Goal: Check status

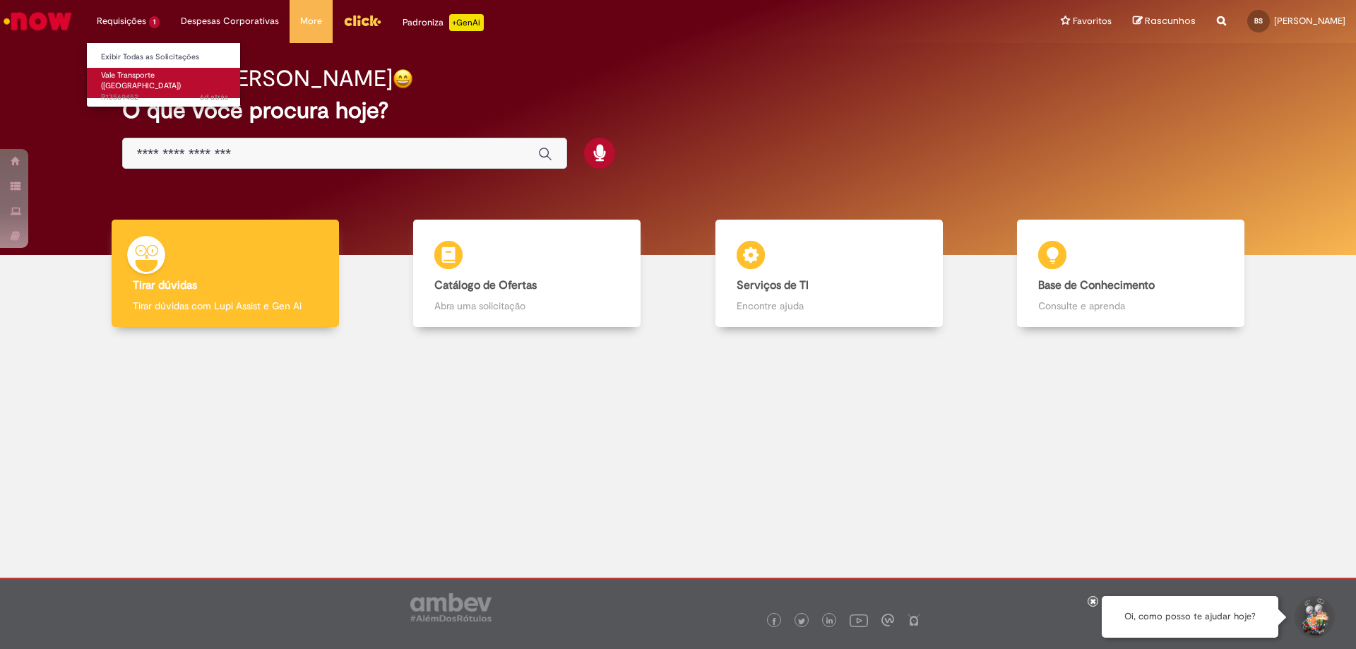
click at [138, 92] on span "6d atrás 6 dias atrás R13569452" at bounding box center [164, 97] width 127 height 11
click at [136, 18] on li "Requisições 1 Exibir Todas as Solicitações Vale Transporte (VT) 6d atrás 6 dias…" at bounding box center [128, 21] width 84 height 42
click at [150, 92] on span "6d atrás 6 dias atrás R13569452" at bounding box center [164, 97] width 127 height 11
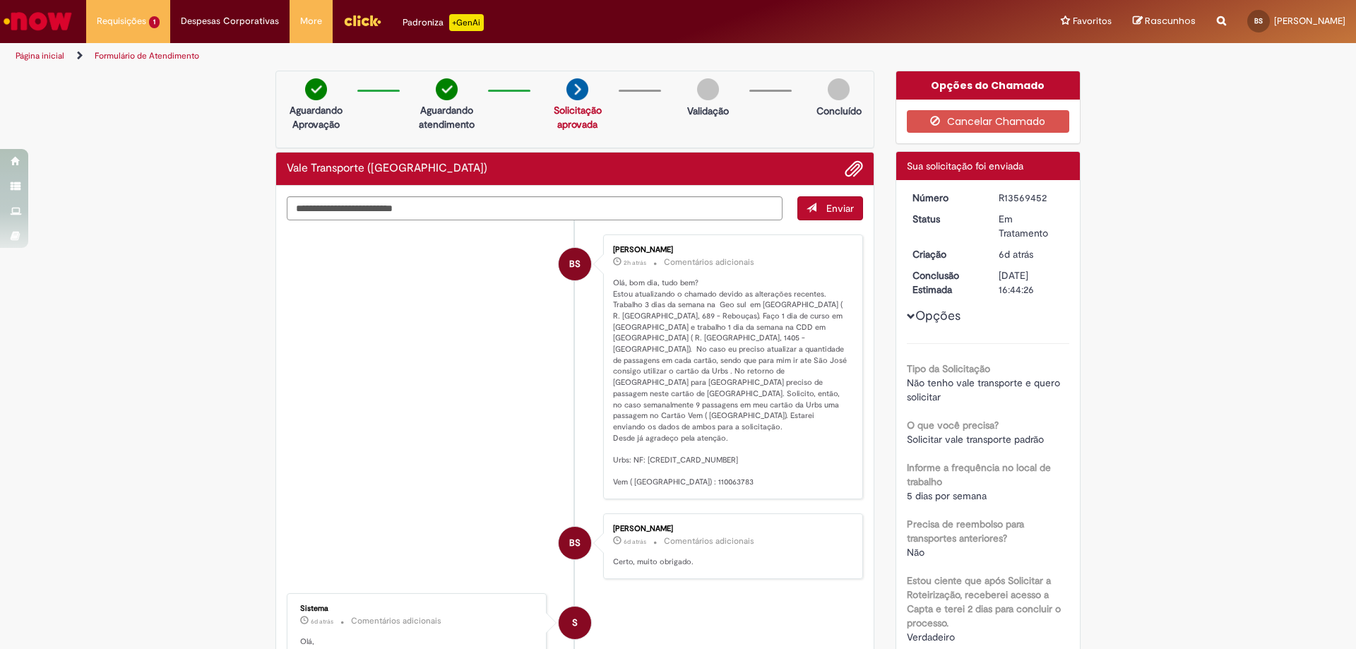
click at [305, 304] on li "BS [PERSON_NAME] 2h atrás 2 horas atrás Comentários adicionais" at bounding box center [575, 366] width 576 height 265
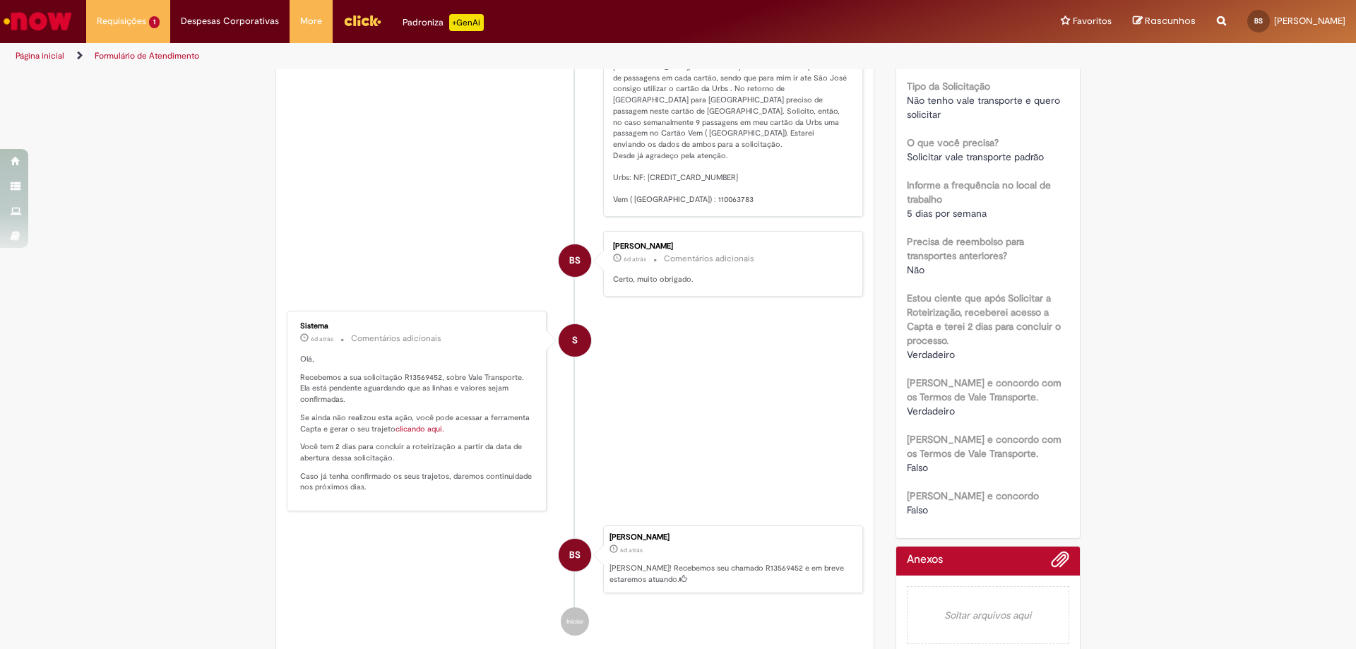
scroll to position [436, 0]
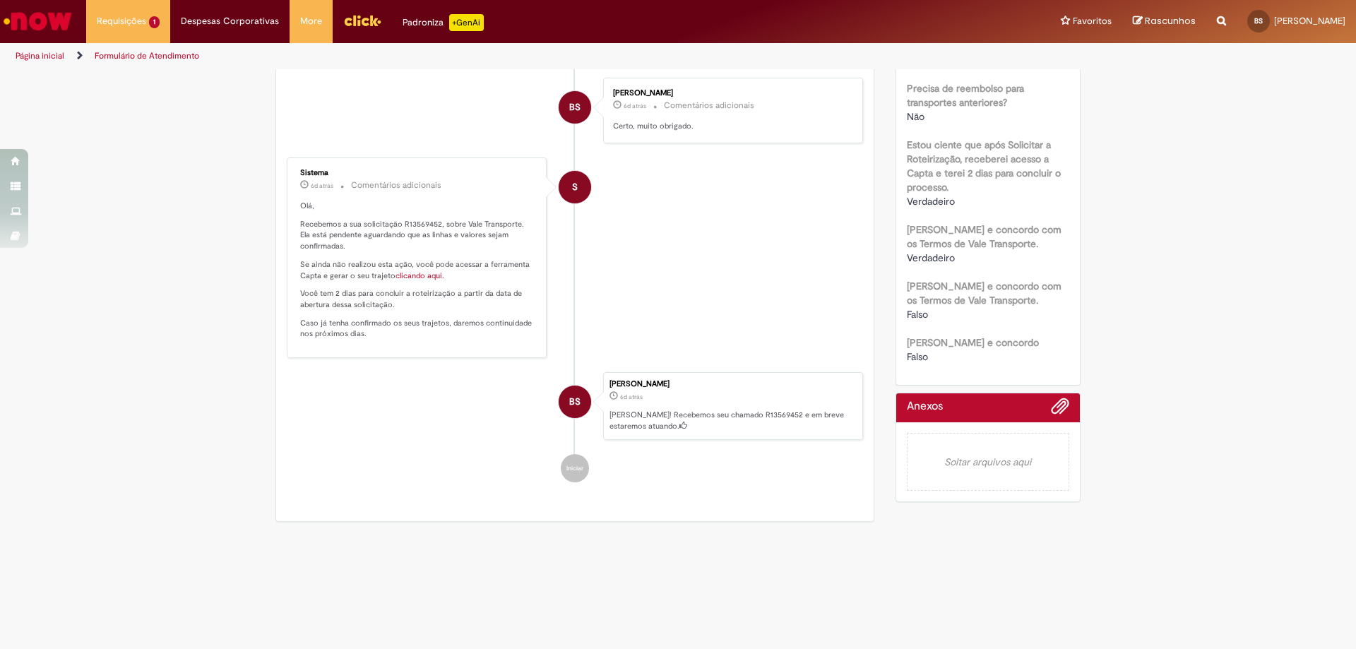
click at [568, 449] on div "BS" at bounding box center [574, 528] width 35 height 288
click at [134, 75] on span "Vale Transporte ([GEOGRAPHIC_DATA])" at bounding box center [141, 81] width 80 height 22
click at [195, 92] on span "6d atrás 6 dias atrás R13569452" at bounding box center [164, 97] width 127 height 11
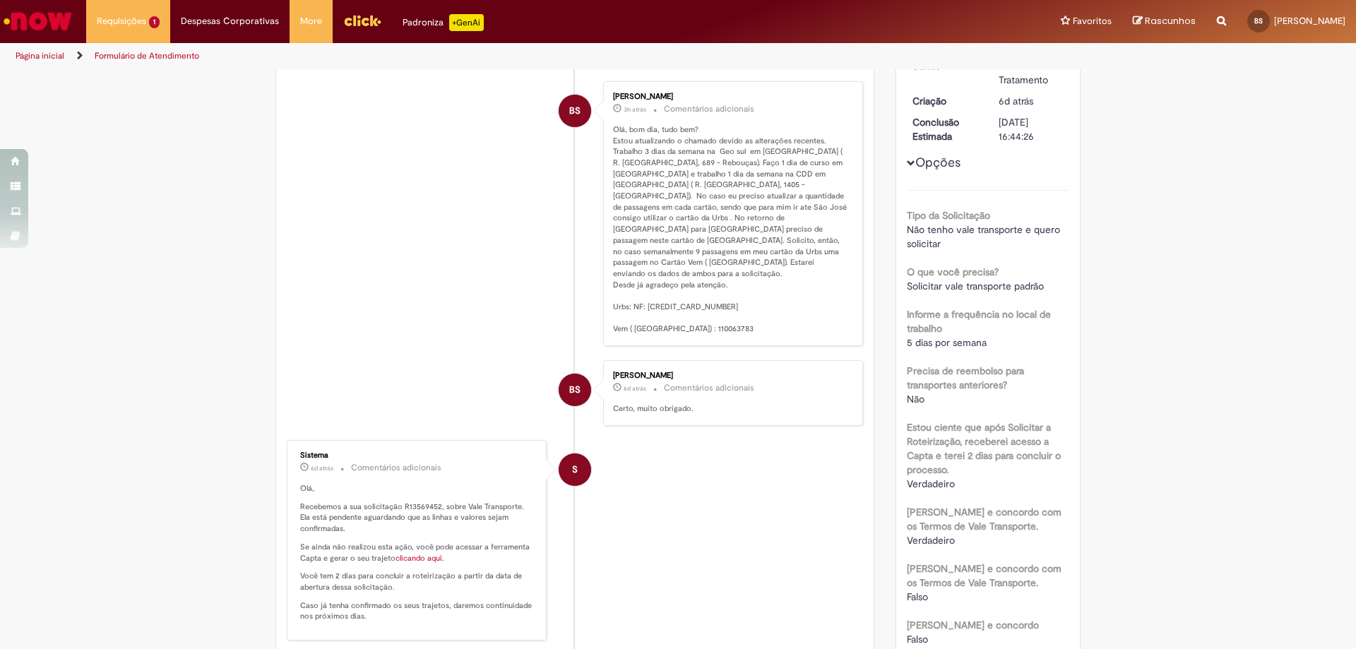
scroll to position [0, 0]
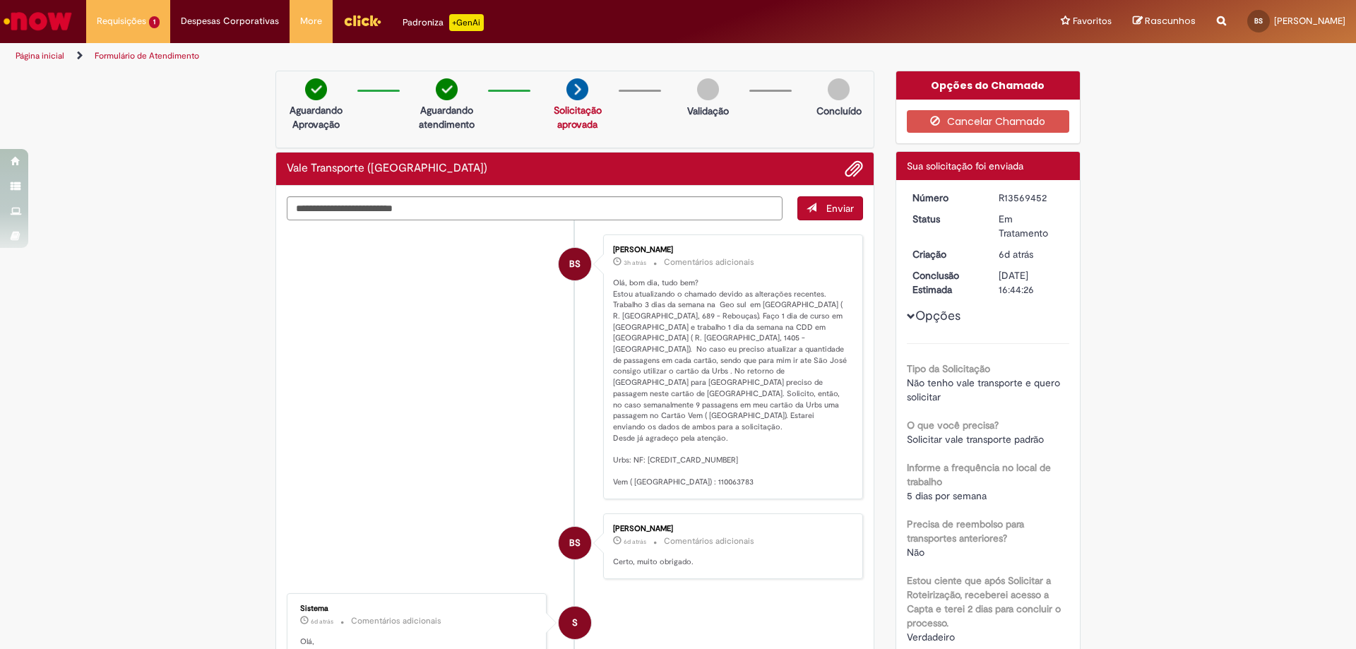
click at [360, 23] on img "Menu Cabeçalho" at bounding box center [362, 20] width 38 height 21
